Goal: Task Accomplishment & Management: Manage account settings

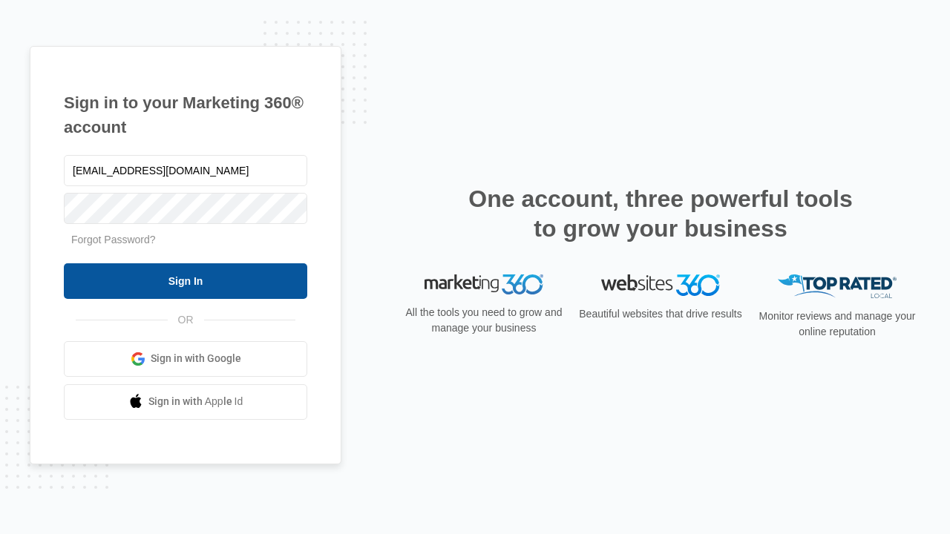
click at [185, 280] on input "Sign In" at bounding box center [185, 281] width 243 height 36
